Goal: Task Accomplishment & Management: Use online tool/utility

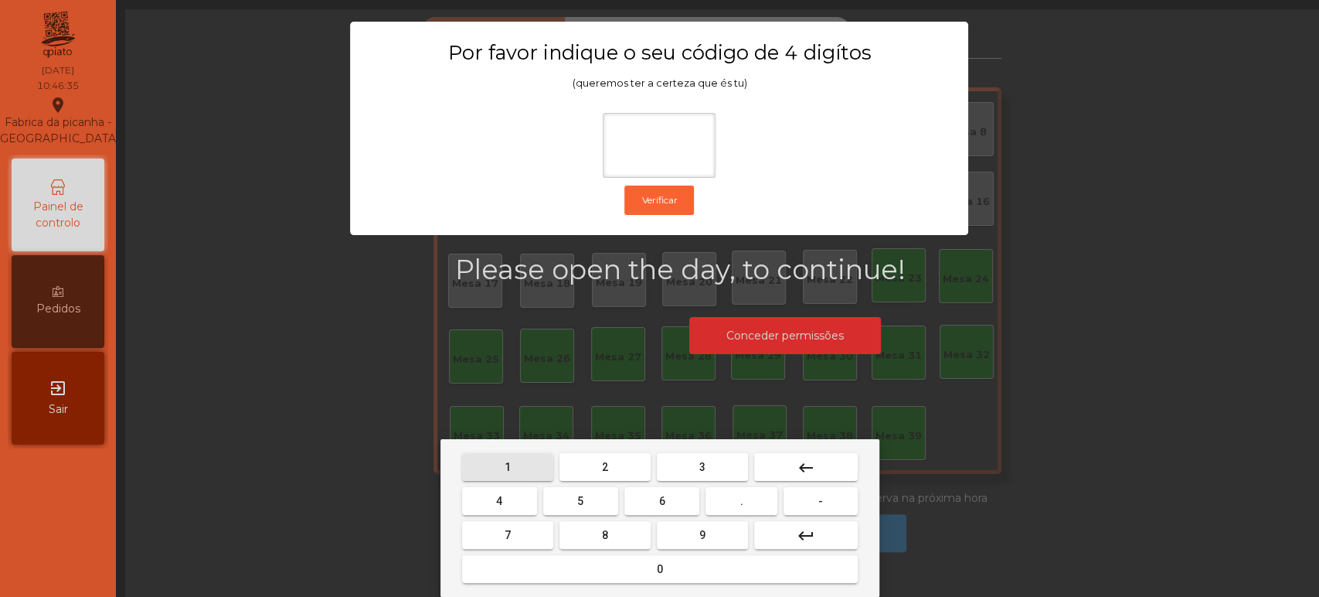
click at [526, 463] on button "1" at bounding box center [507, 467] width 91 height 28
click at [683, 462] on button "3" at bounding box center [702, 467] width 91 height 28
click at [594, 496] on button "5" at bounding box center [580, 501] width 75 height 28
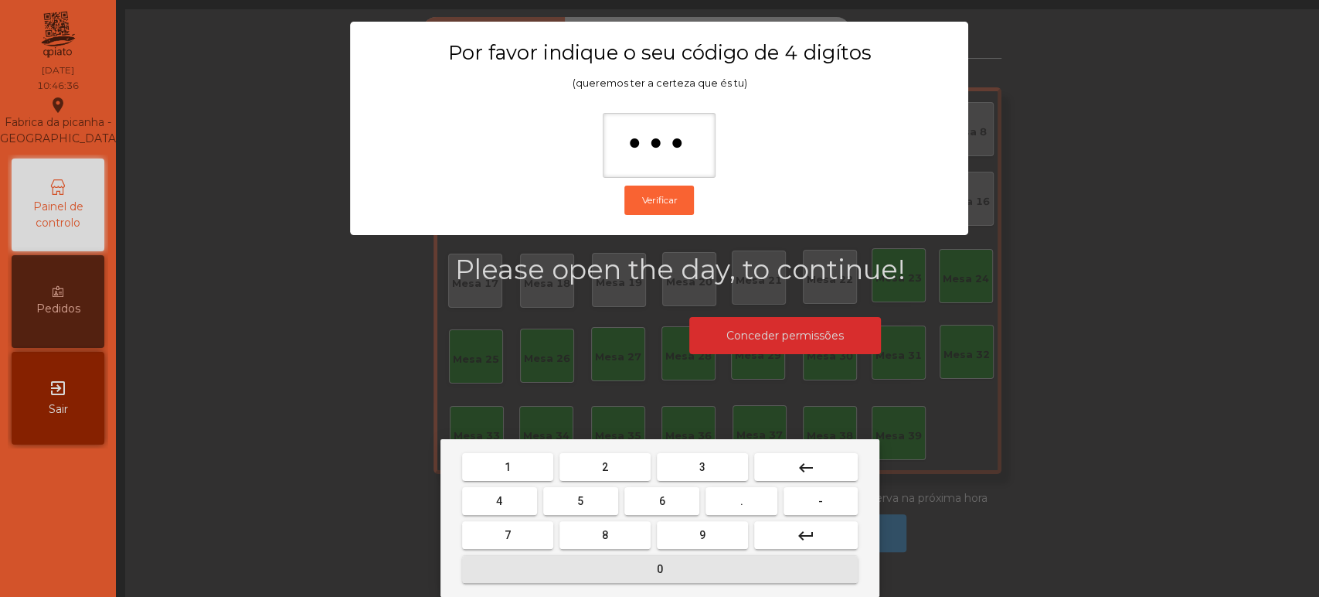
click at [694, 557] on button "0" at bounding box center [660, 569] width 396 height 28
type input "****"
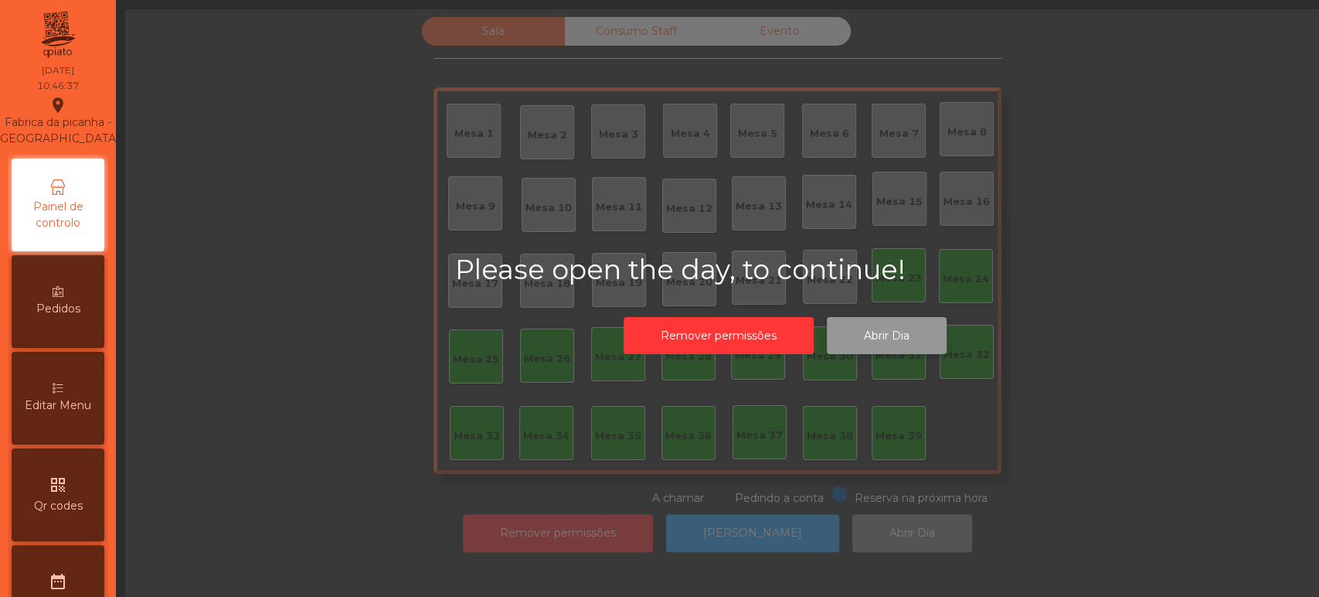
click at [885, 346] on button "Abrir Dia" at bounding box center [887, 336] width 120 height 38
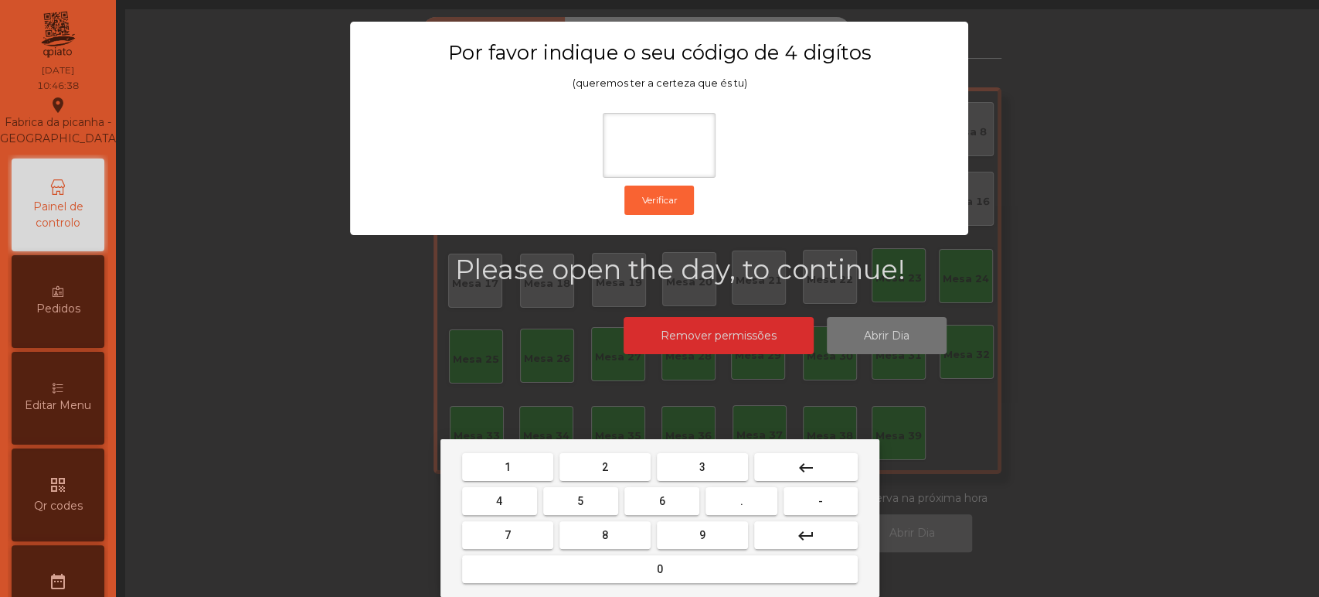
click at [542, 460] on button "1" at bounding box center [507, 467] width 91 height 28
click at [702, 466] on span "3" at bounding box center [703, 467] width 6 height 12
click at [593, 495] on button "5" at bounding box center [580, 501] width 75 height 28
click at [659, 569] on span "0" at bounding box center [660, 569] width 6 height 12
type input "****"
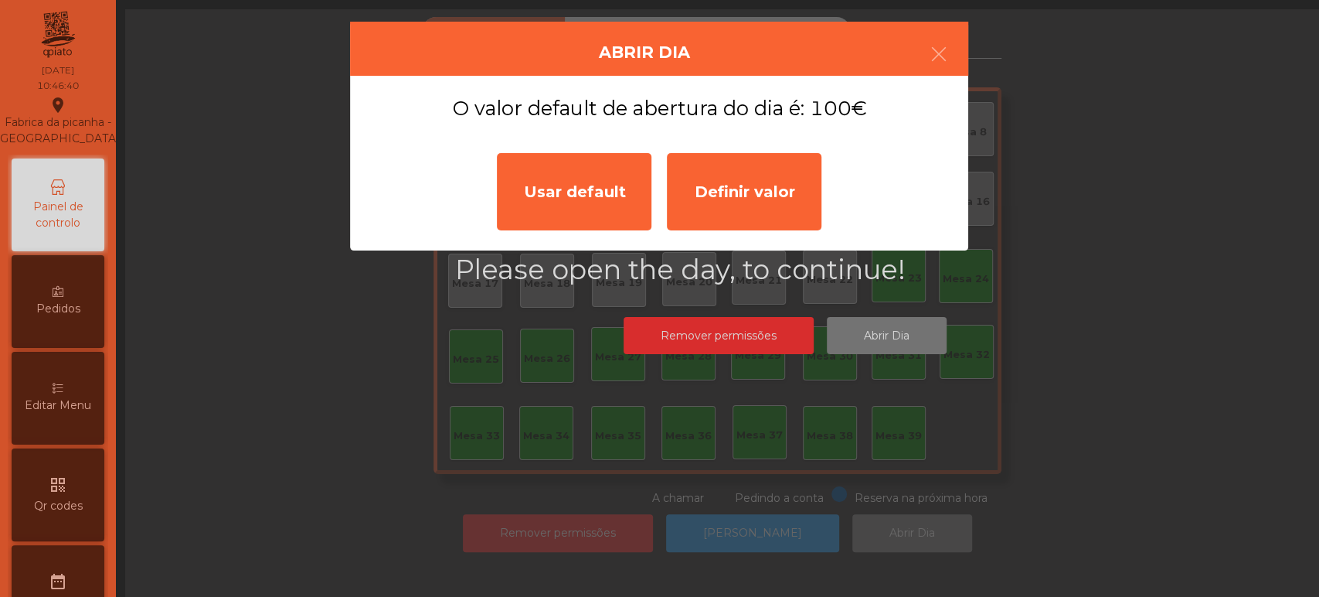
click at [591, 186] on div "Usar default" at bounding box center [574, 191] width 155 height 77
click at [538, 192] on div "Please open the day, to continue! Remover permissões Abrir Dia" at bounding box center [784, 307] width 1319 height 597
click at [298, 398] on div "Please open the day, to continue! Remover permissões Abrir Dia" at bounding box center [784, 307] width 1319 height 597
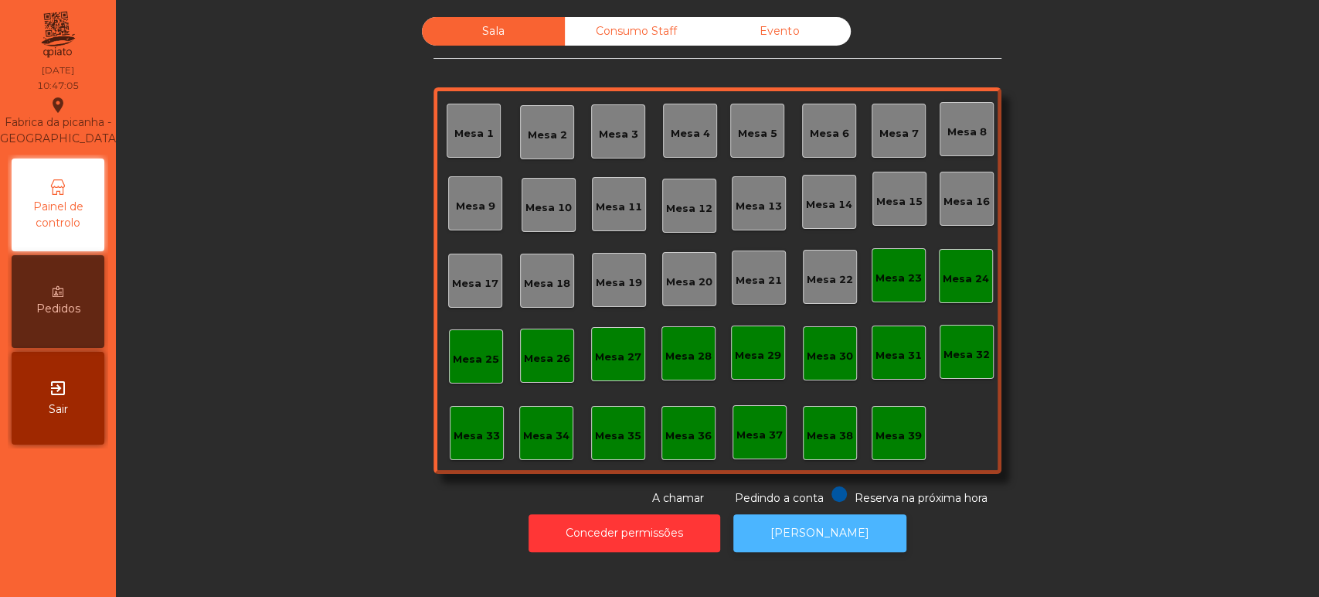
click at [820, 532] on button "[PERSON_NAME]" at bounding box center [820, 533] width 173 height 38
click at [820, 543] on button "[PERSON_NAME]" at bounding box center [820, 533] width 173 height 38
click at [1115, 193] on div "Sala Consumo Staff Evento Mesa 1 [GEOGRAPHIC_DATA] 3 Mesa 4 Mesa 5 Mesa 6 [GEOG…" at bounding box center [718, 261] width 1162 height 489
click at [1122, 182] on div "Sala Consumo Staff Evento Mesa 1 [GEOGRAPHIC_DATA] 3 Mesa 4 Mesa 5 Mesa 6 [GEOG…" at bounding box center [718, 261] width 1162 height 489
